Goal: Information Seeking & Learning: Learn about a topic

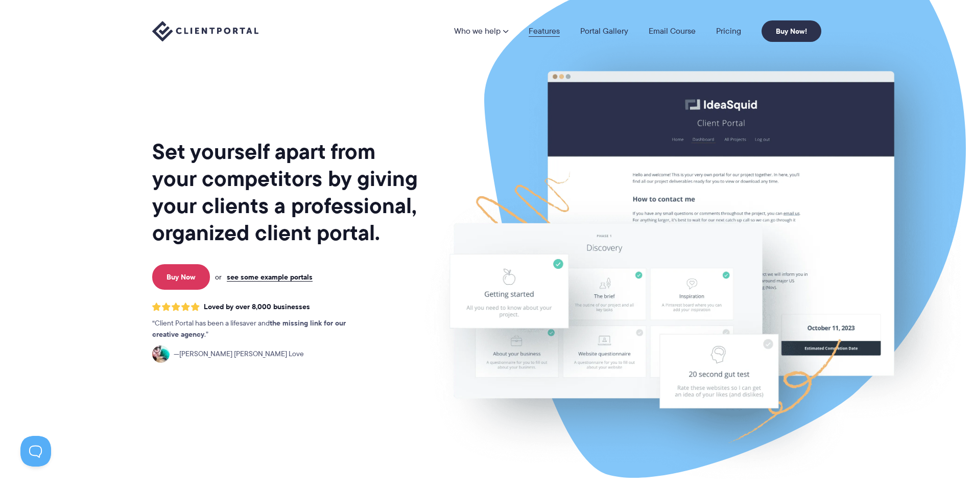
click at [543, 30] on link "Features" at bounding box center [544, 31] width 31 height 8
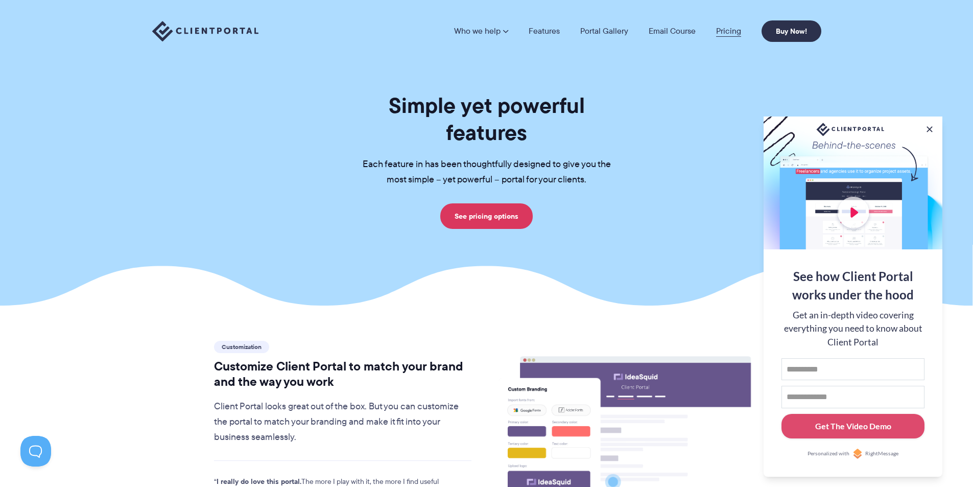
click at [727, 33] on link "Pricing" at bounding box center [728, 31] width 25 height 8
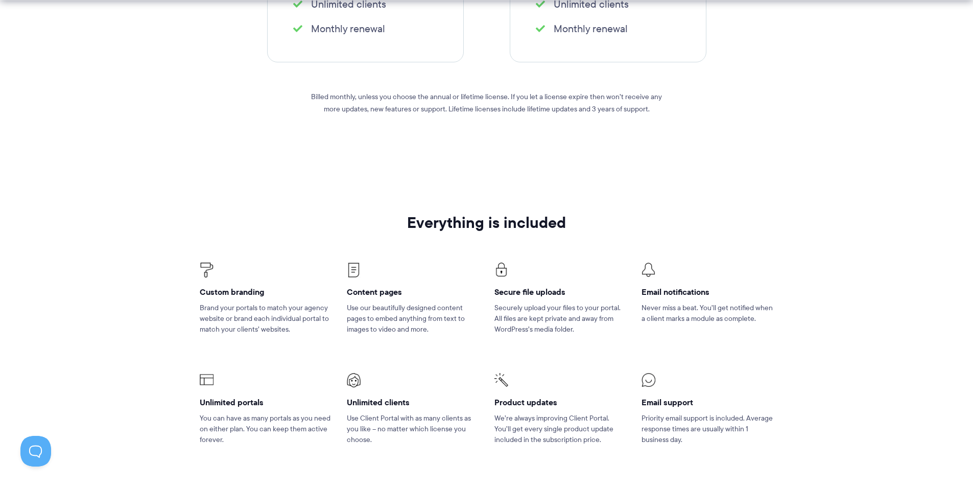
scroll to position [511, 0]
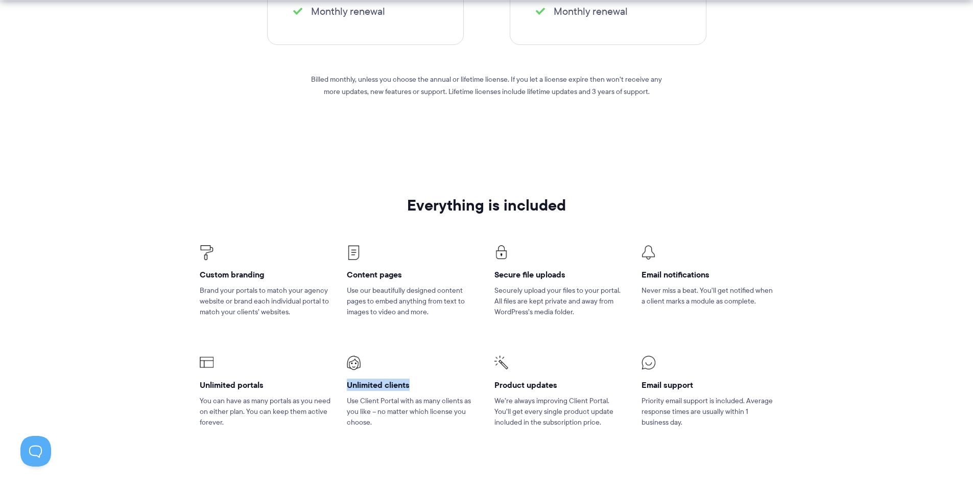
drag, startPoint x: 344, startPoint y: 383, endPoint x: 421, endPoint y: 390, distance: 77.5
click at [421, 390] on li "Unlimited clients Use Client Portal with as many clients as you like – no matte…" at bounding box center [412, 398] width 147 height 110
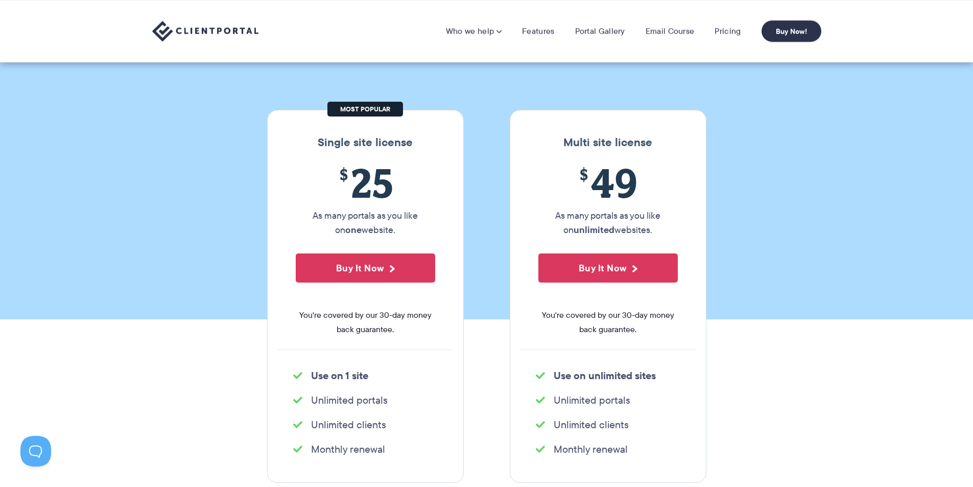
scroll to position [0, 0]
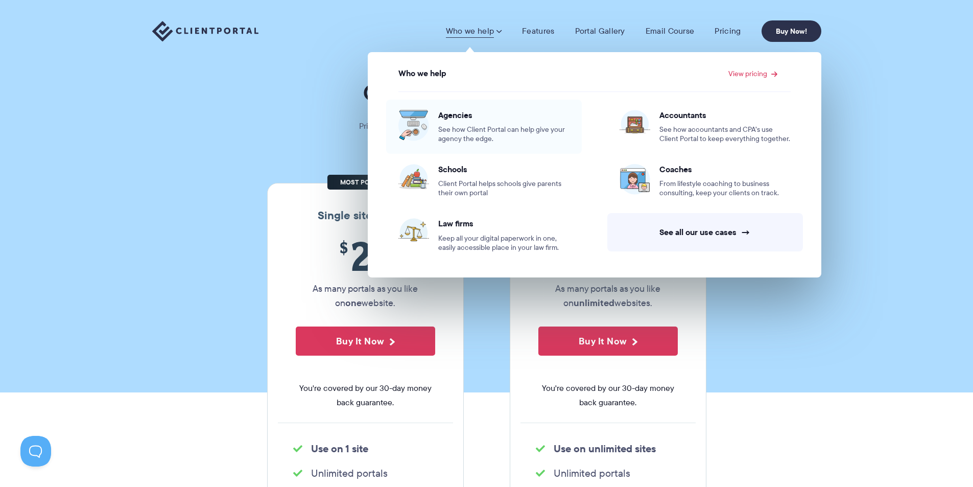
click at [467, 133] on span "See how Client Portal can help give your agency the edge." at bounding box center [503, 134] width 131 height 18
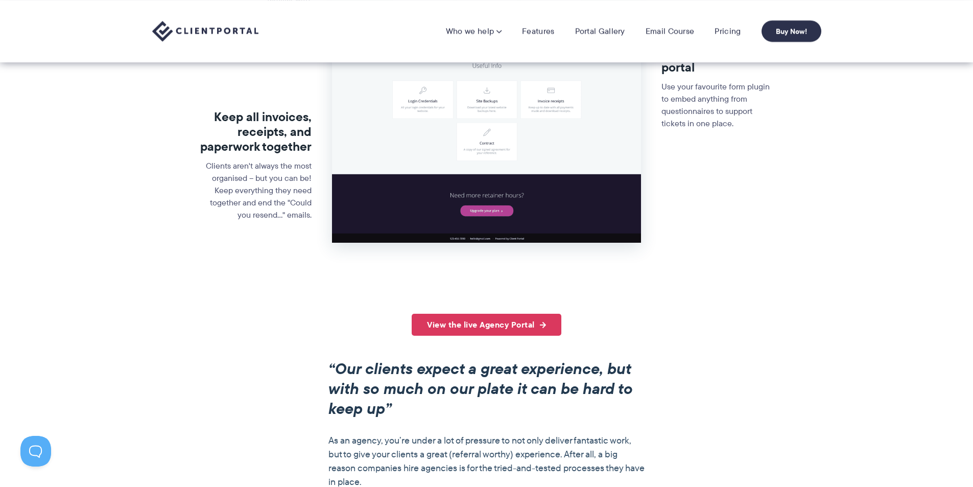
scroll to position [306, 0]
